Goal: Find specific page/section: Find specific page/section

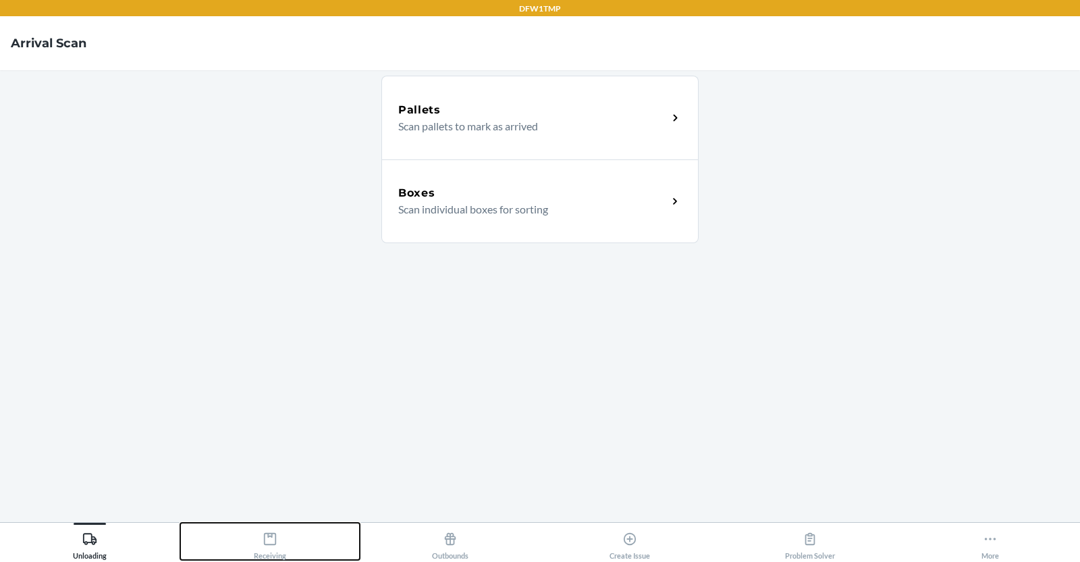
click at [272, 547] on div "Receiving" at bounding box center [270, 543] width 32 height 34
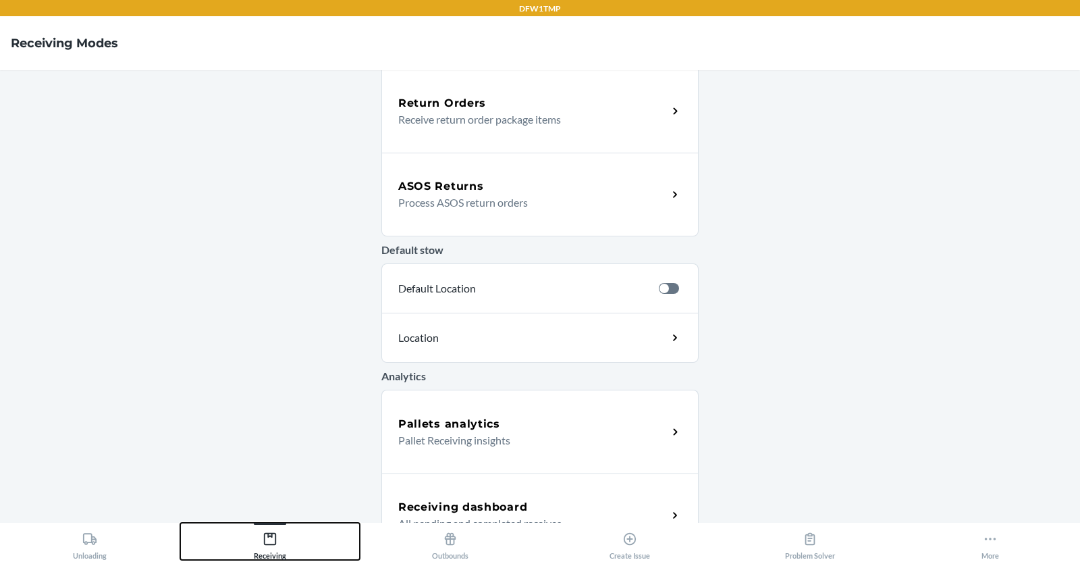
scroll to position [462, 0]
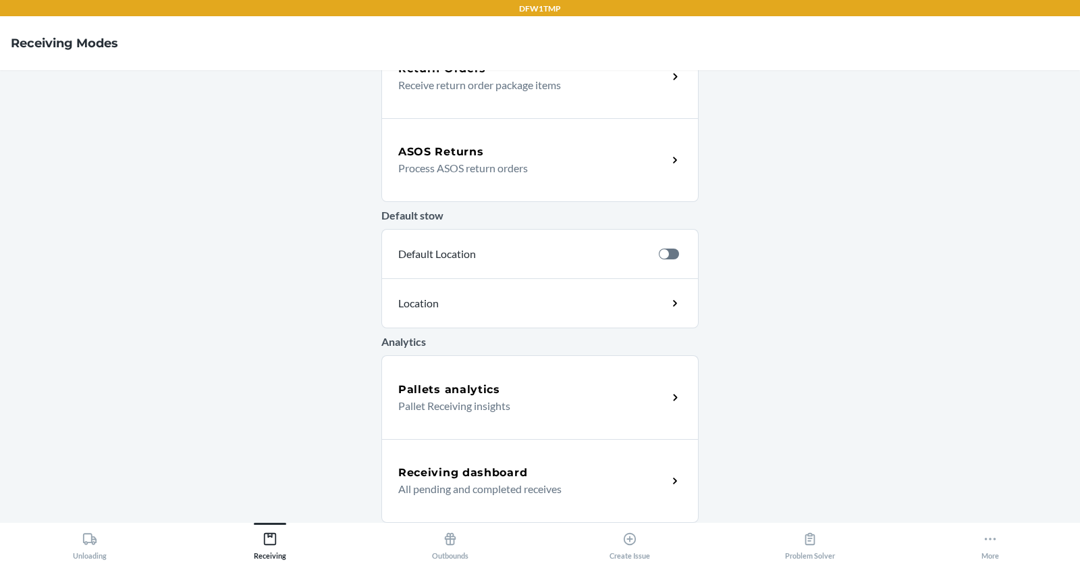
click at [504, 456] on div "Receiving dashboard All pending and completed receives" at bounding box center [539, 481] width 317 height 84
